Goal: Find specific page/section: Find specific page/section

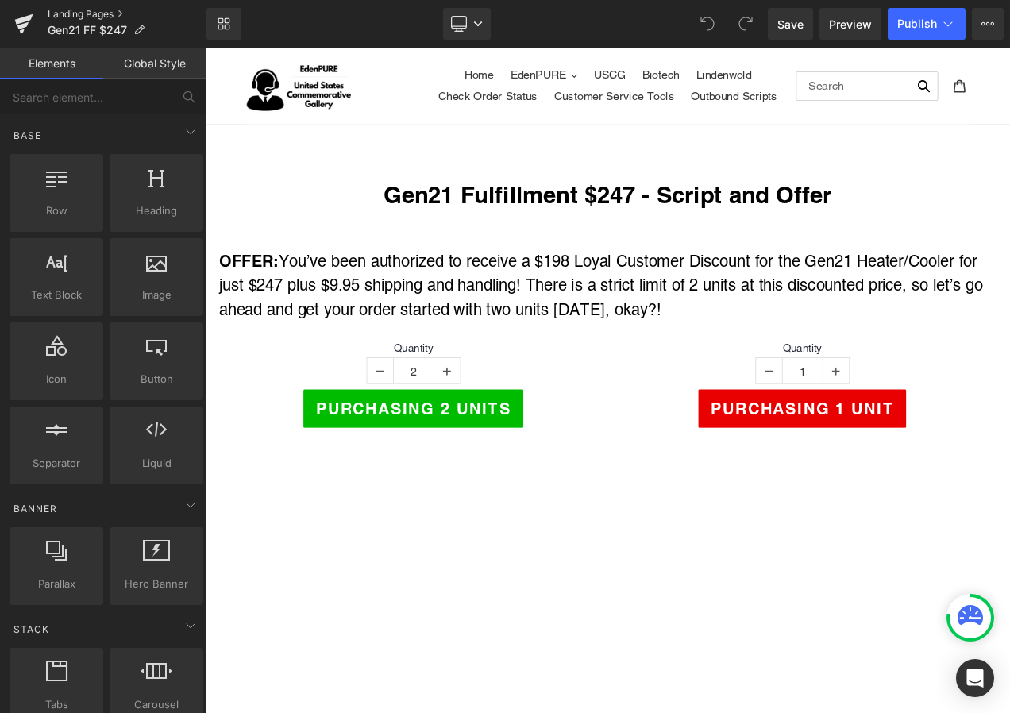
click at [95, 13] on link "Landing Pages" at bounding box center [127, 14] width 159 height 13
